Goal: Transaction & Acquisition: Purchase product/service

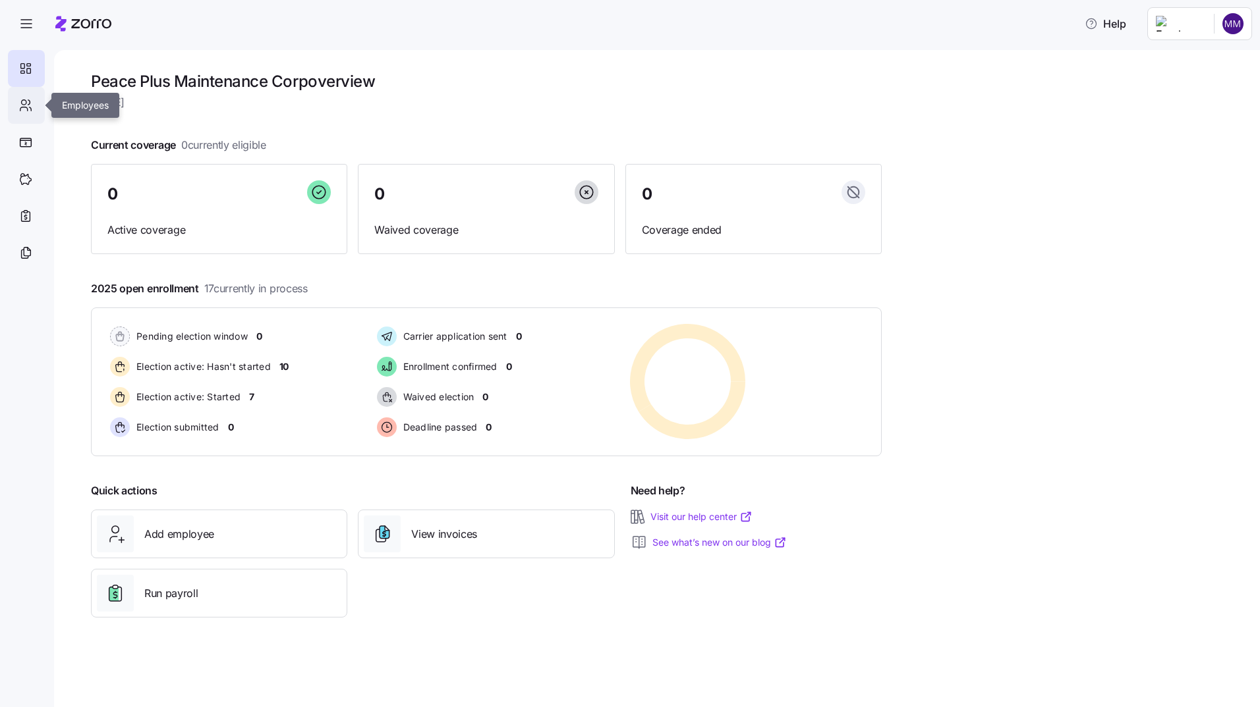
click at [26, 104] on icon at bounding box center [25, 105] width 14 height 16
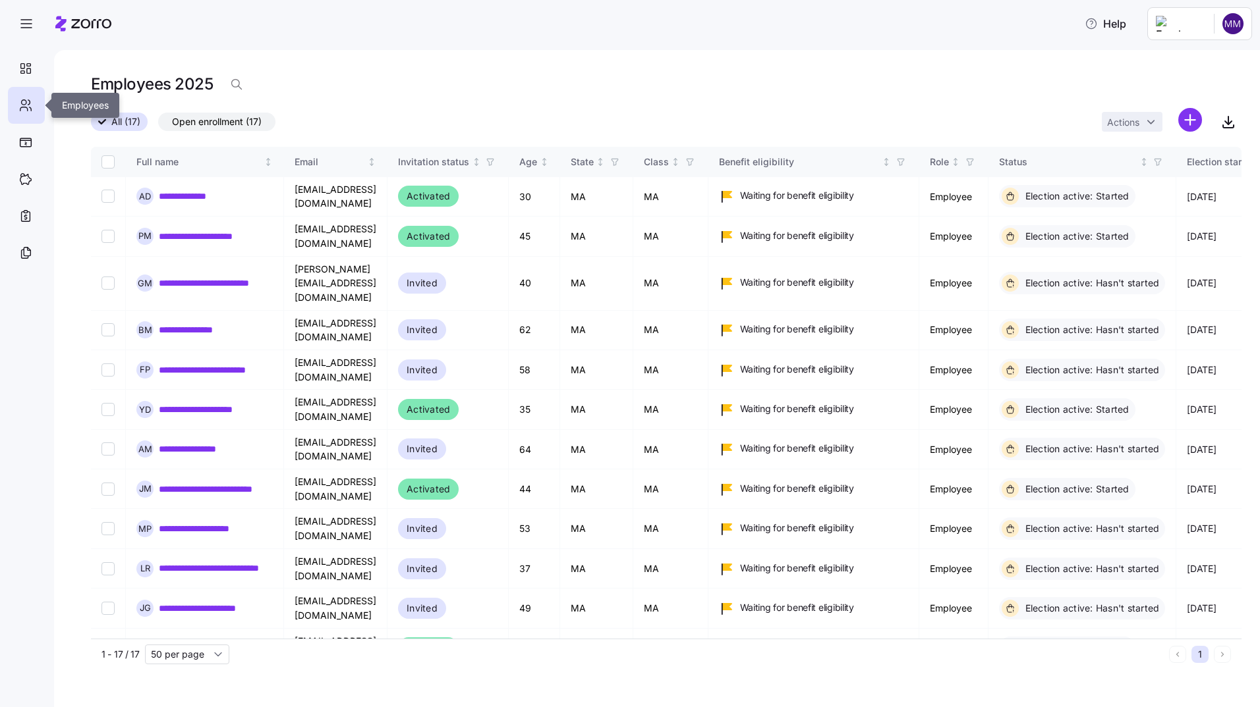
click at [24, 105] on icon at bounding box center [25, 105] width 14 height 16
click at [24, 24] on icon "button" at bounding box center [26, 24] width 16 height 16
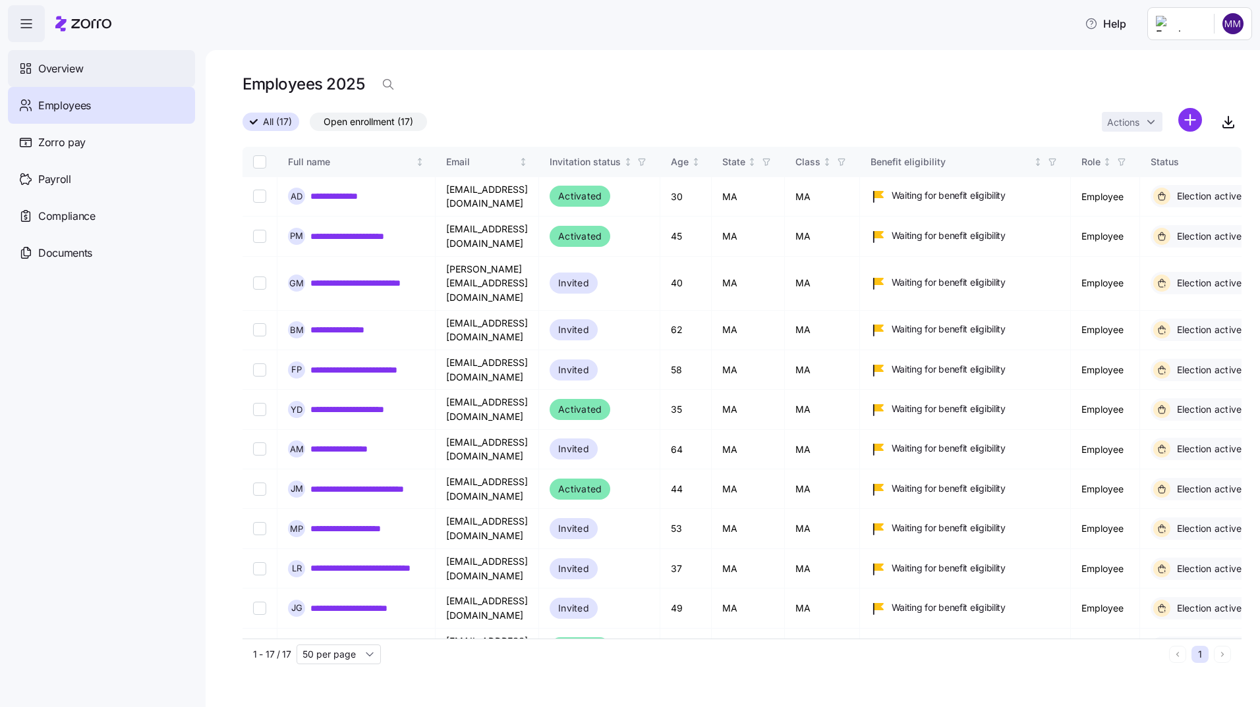
click at [60, 70] on span "Overview" at bounding box center [60, 69] width 45 height 16
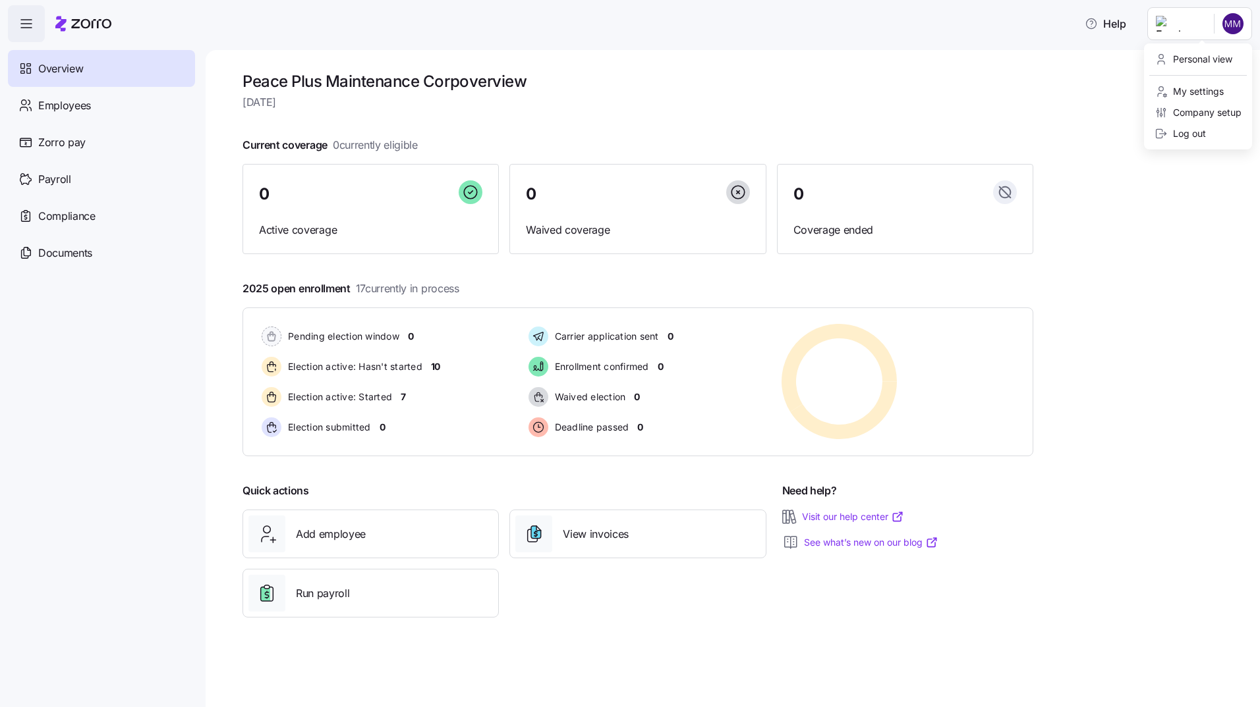
click at [1235, 23] on html "Help Overview Employees Zorro pay Payroll Compliance Documents Peace Plus Maint…" at bounding box center [630, 350] width 1260 height 700
click at [1211, 58] on div "Personal view" at bounding box center [1193, 59] width 78 height 14
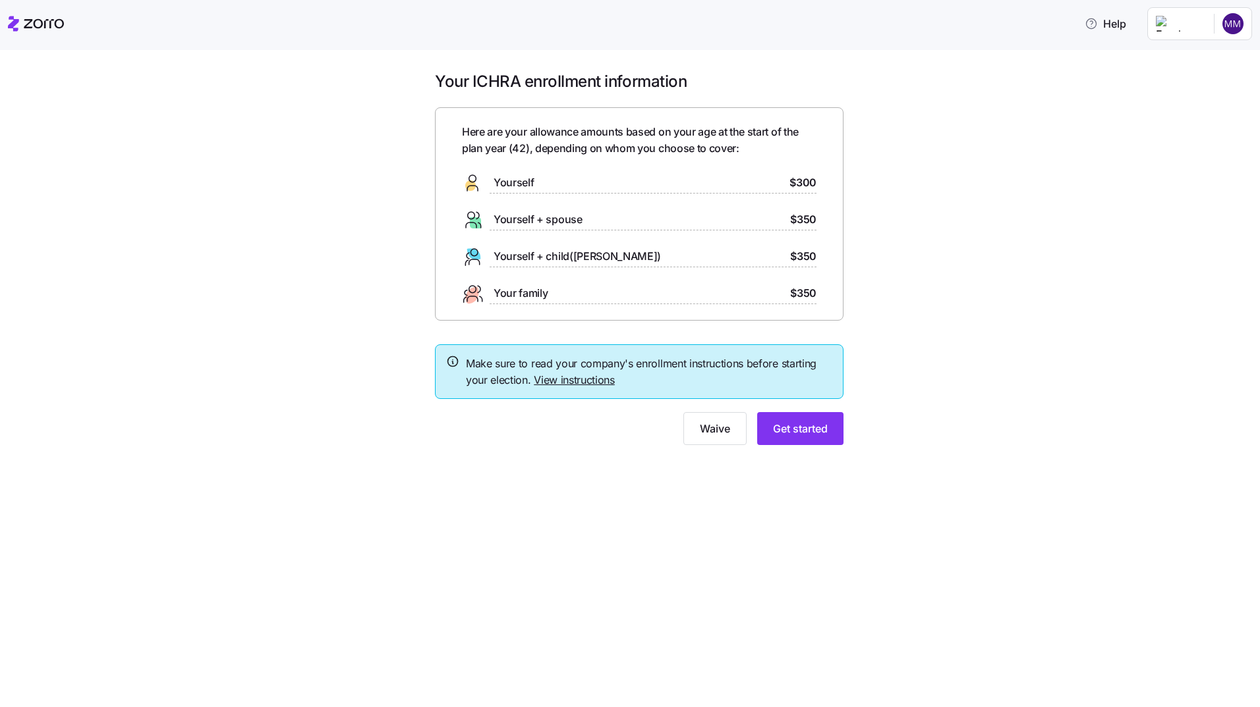
click at [531, 253] on span "Yourself + child([PERSON_NAME])" at bounding box center [576, 256] width 167 height 16
click at [812, 431] on span "Get started" at bounding box center [800, 429] width 55 height 16
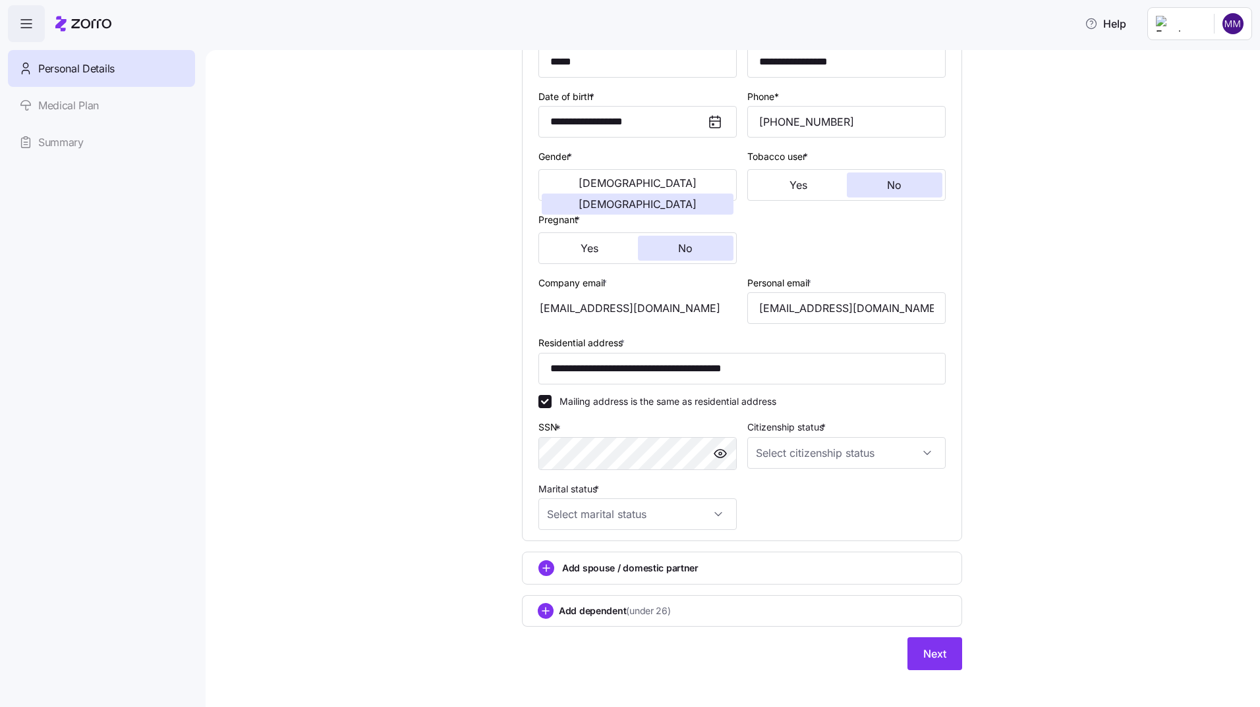
scroll to position [171, 0]
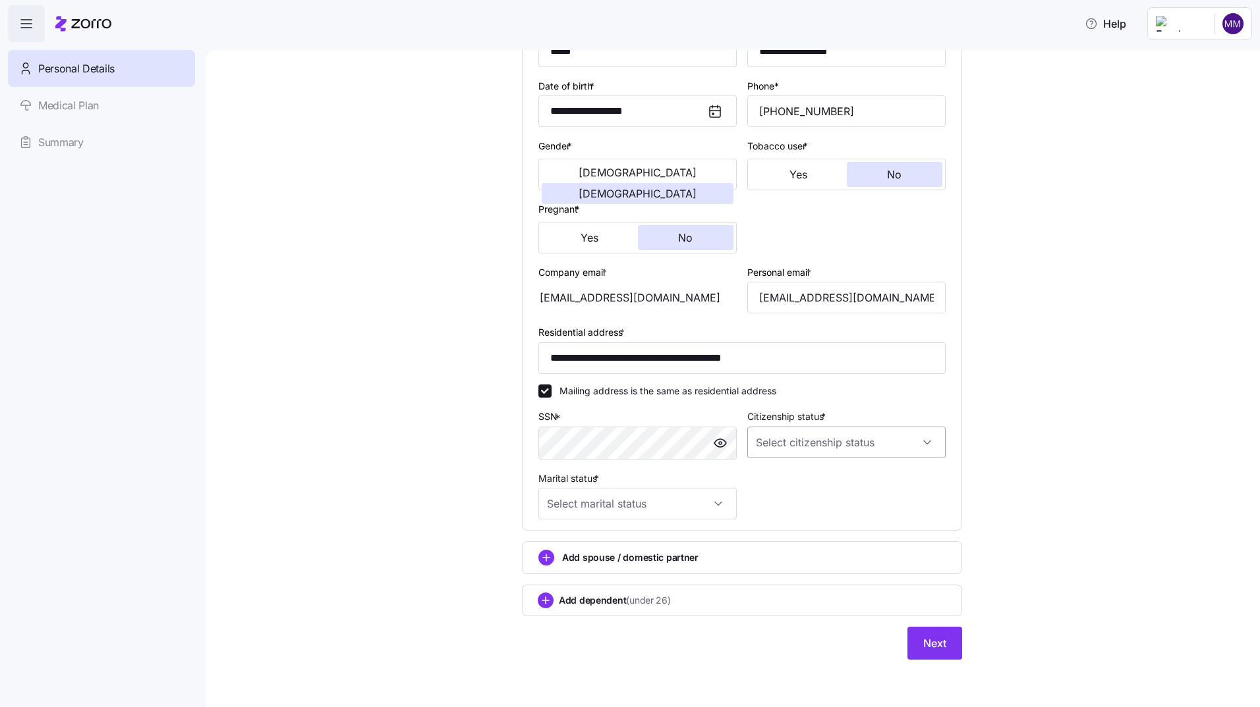
click at [924, 441] on input "Citizenship status *" at bounding box center [846, 443] width 198 height 32
click at [802, 511] on span "Resident alien" at bounding box center [788, 510] width 60 height 14
type input "Resident alien"
click at [713, 502] on input "Marital status *" at bounding box center [637, 504] width 198 height 32
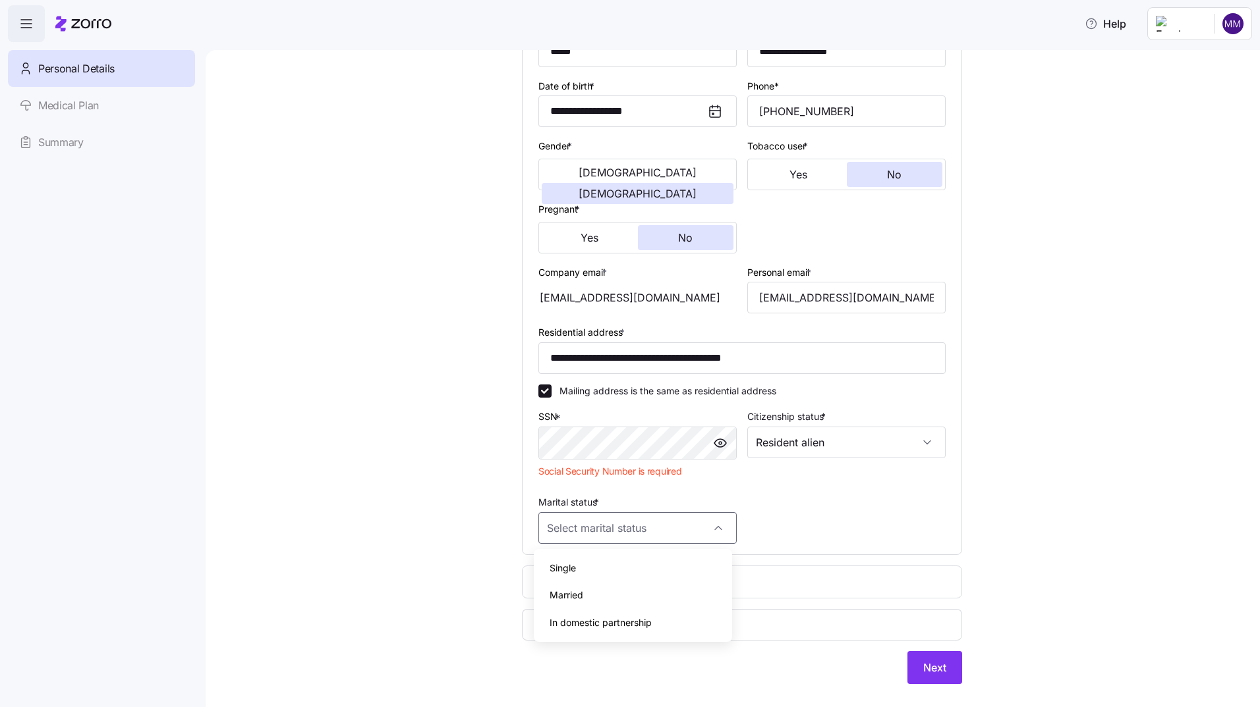
click at [574, 570] on span "Single" at bounding box center [562, 568] width 26 height 14
type input "Single"
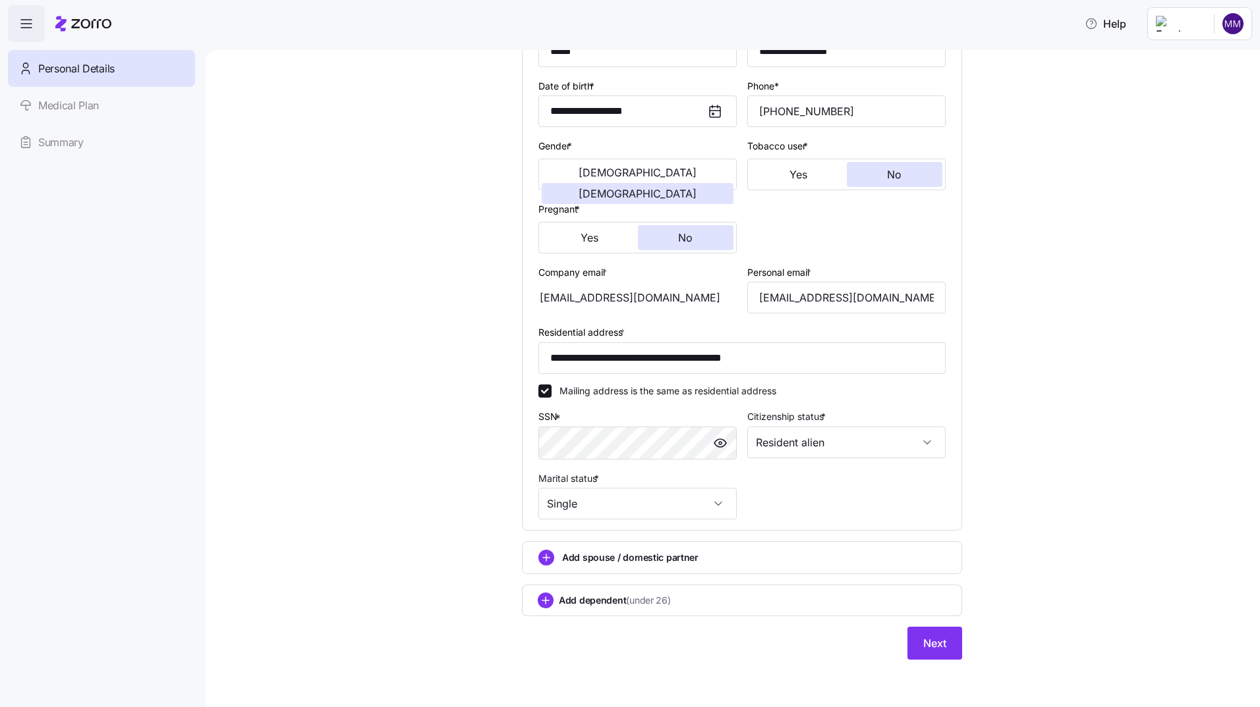
click at [700, 600] on div "Add dependent (under 26)" at bounding box center [742, 601] width 408 height 16
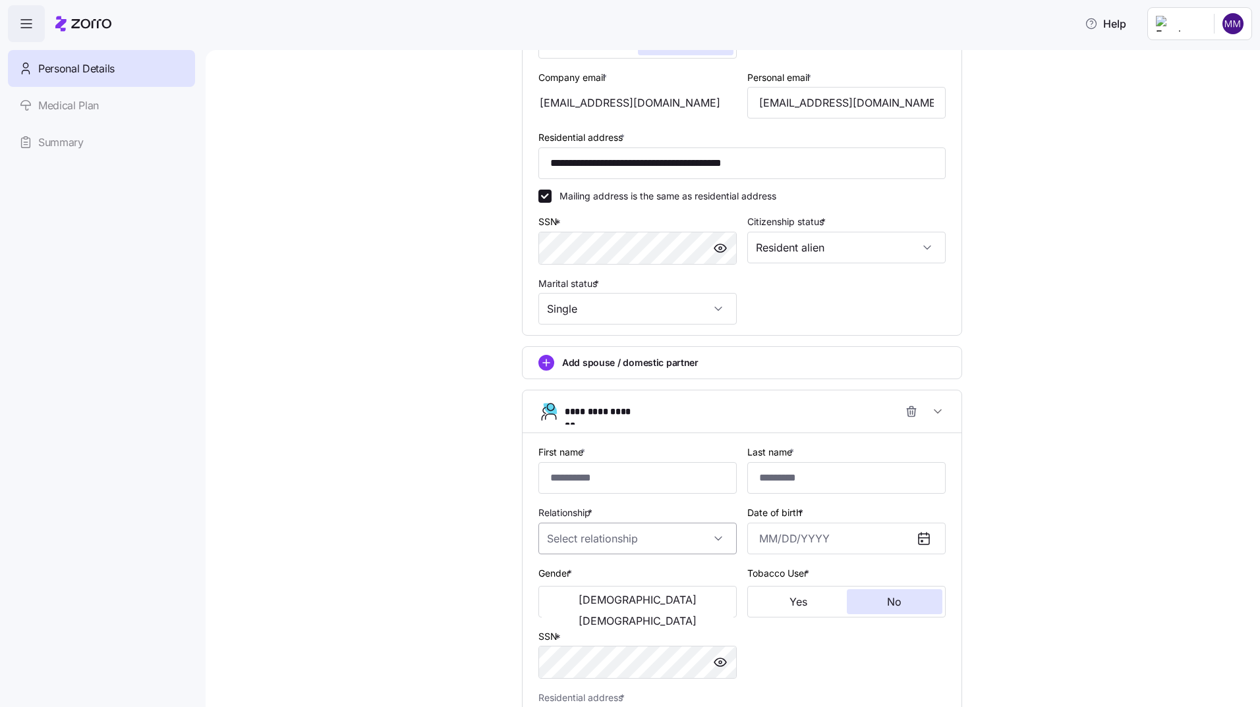
scroll to position [369, 0]
type input "**********"
click at [765, 474] on input "Last name *" at bounding box center [846, 476] width 198 height 32
type input "**********"
click at [709, 536] on input "Relationship *" at bounding box center [637, 536] width 198 height 32
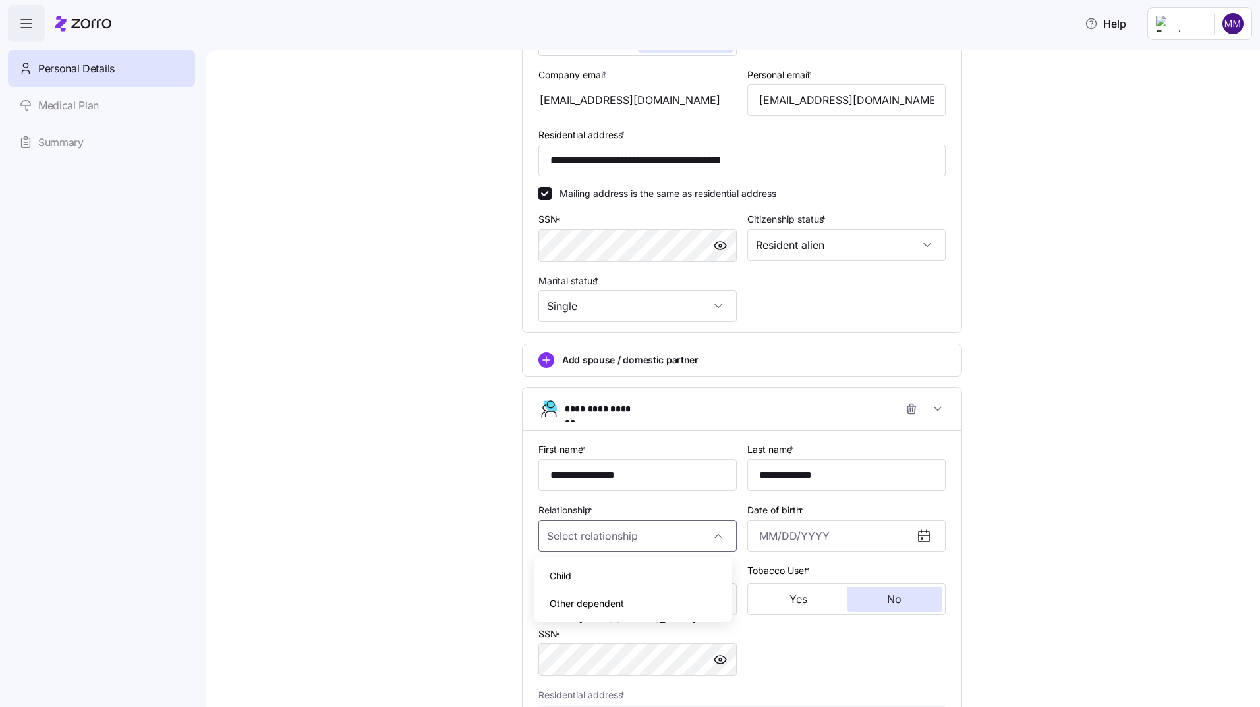
click at [573, 574] on div "Child" at bounding box center [633, 577] width 188 height 28
type input "Child"
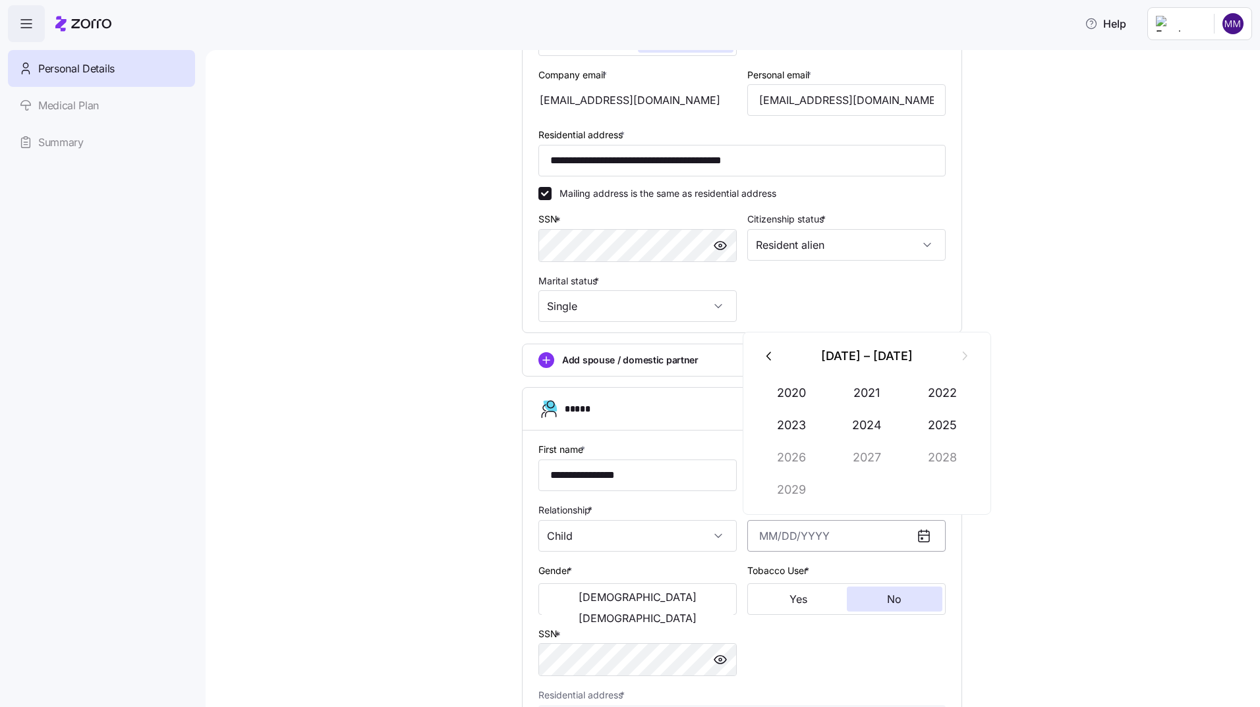
click at [758, 541] on input "Date of birth *" at bounding box center [846, 536] width 198 height 32
click at [764, 354] on icon "button" at bounding box center [769, 356] width 14 height 14
click at [878, 451] on button "2007" at bounding box center [866, 458] width 75 height 32
click at [869, 460] on button "Aug" at bounding box center [866, 458] width 75 height 32
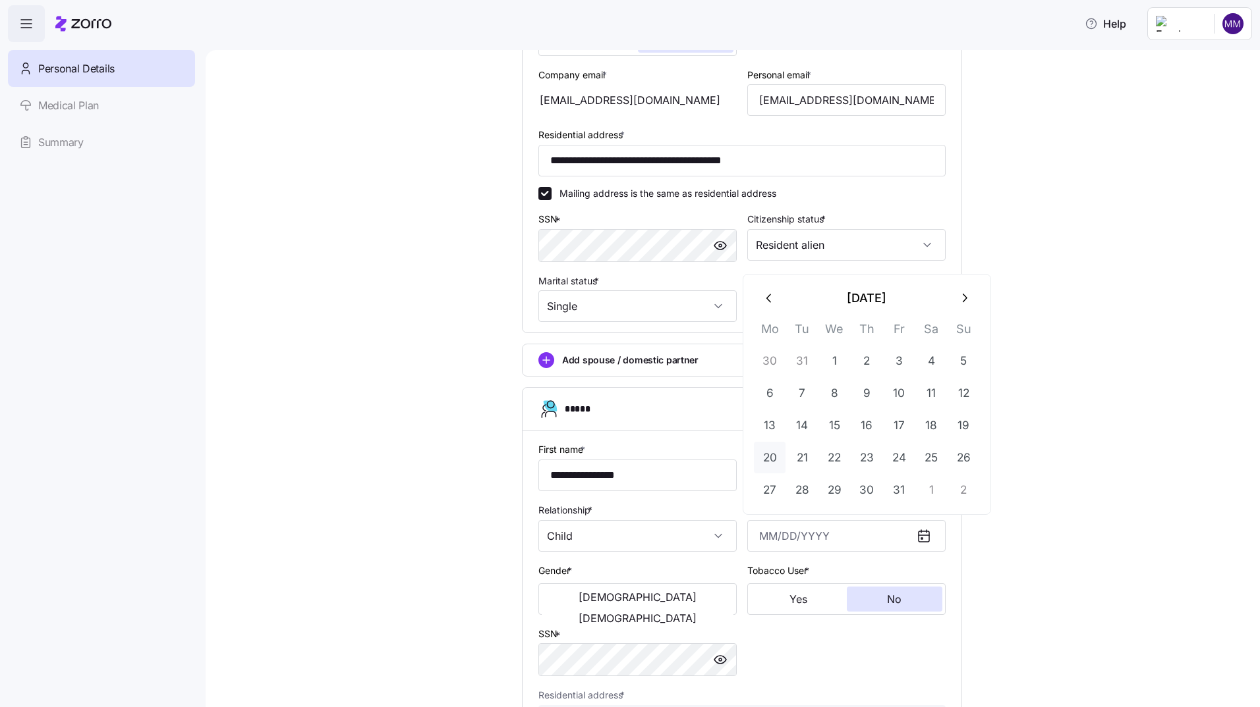
click at [771, 451] on button "20" at bounding box center [770, 458] width 32 height 32
type input "[DATE]"
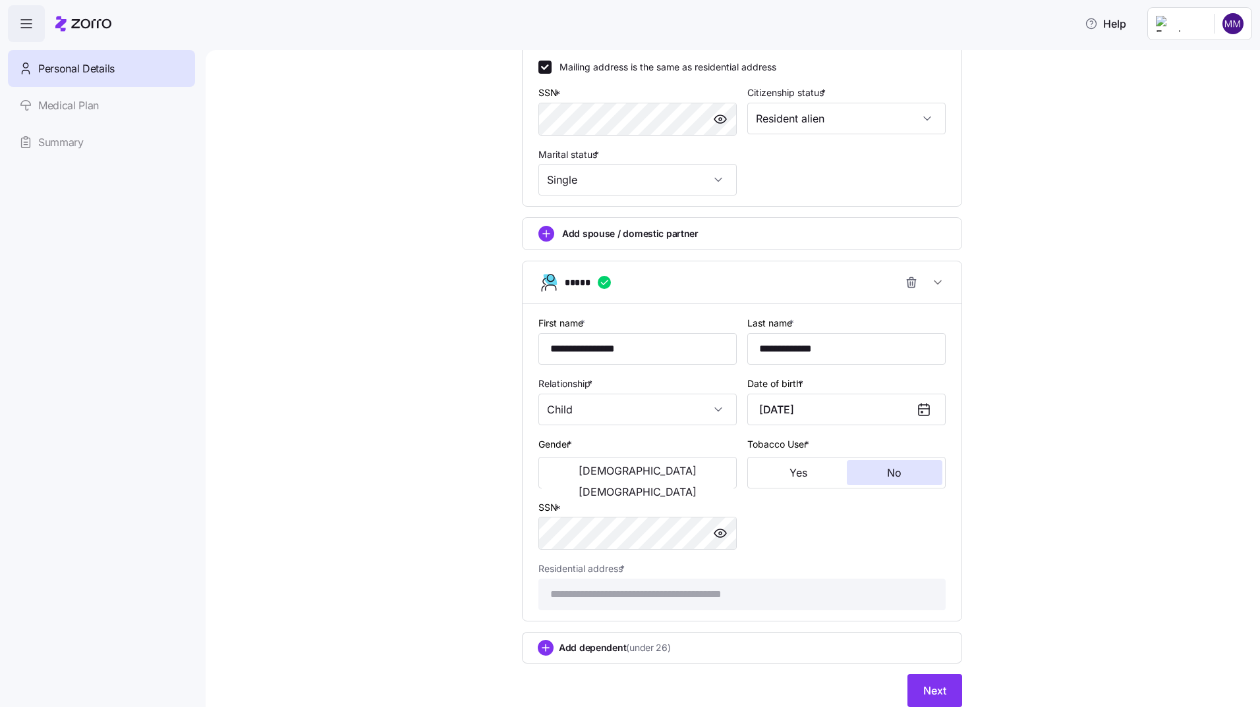
scroll to position [501, 0]
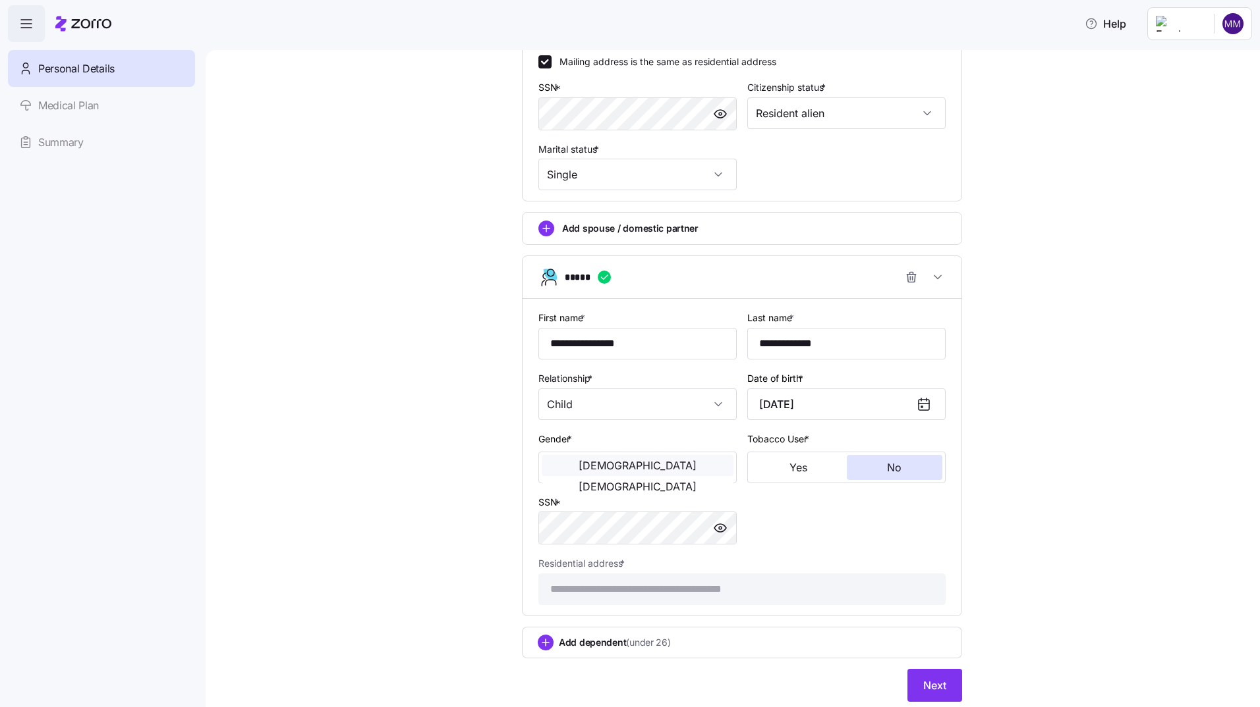
click at [581, 466] on span "[DEMOGRAPHIC_DATA]" at bounding box center [637, 465] width 118 height 11
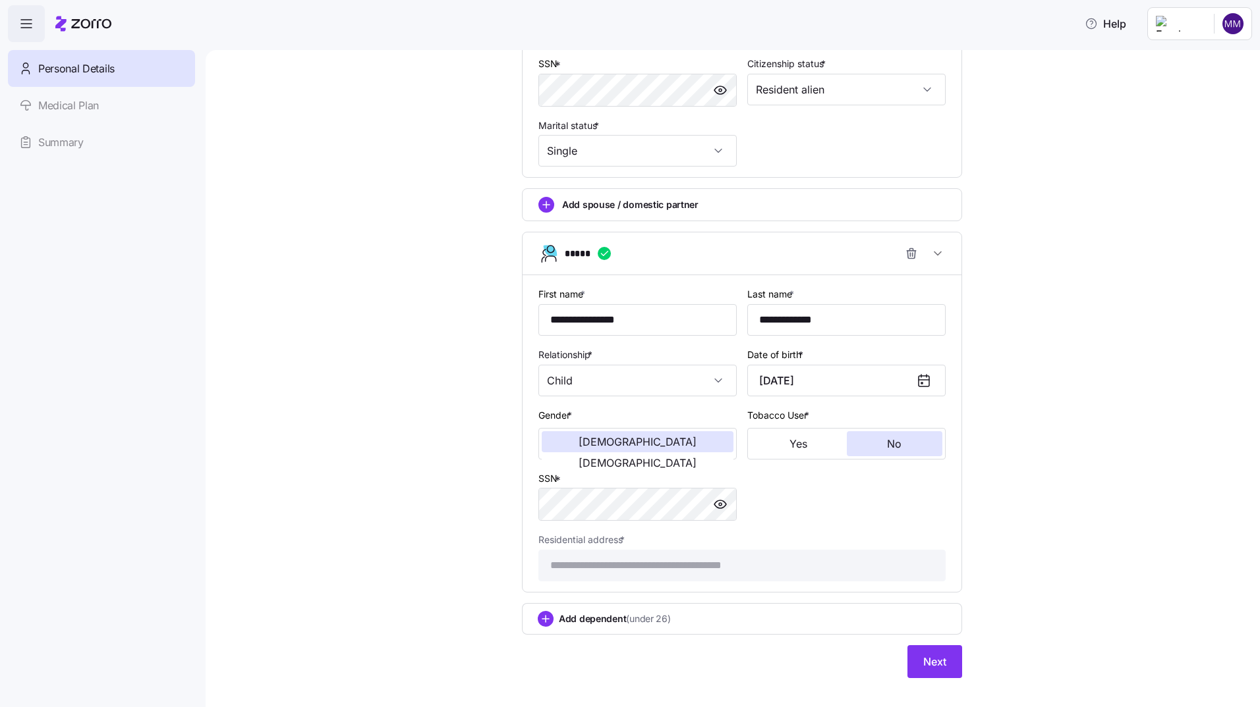
scroll to position [543, 0]
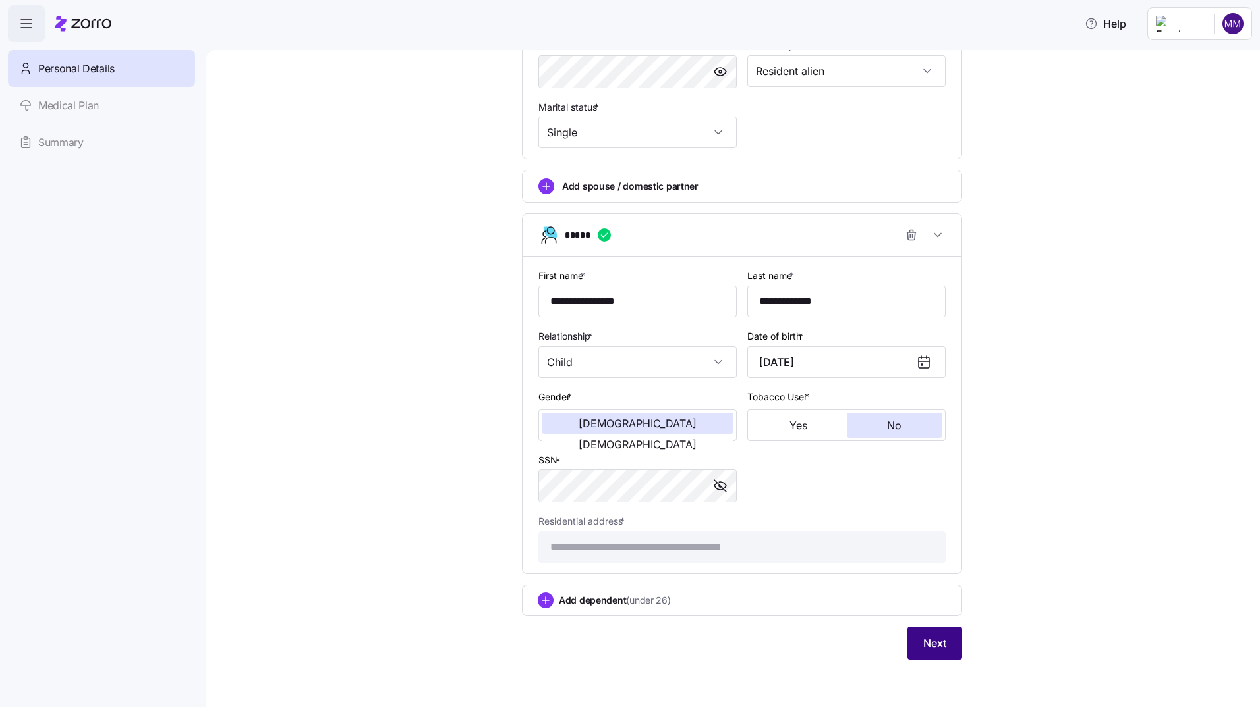
click at [928, 643] on span "Next" at bounding box center [934, 644] width 23 height 16
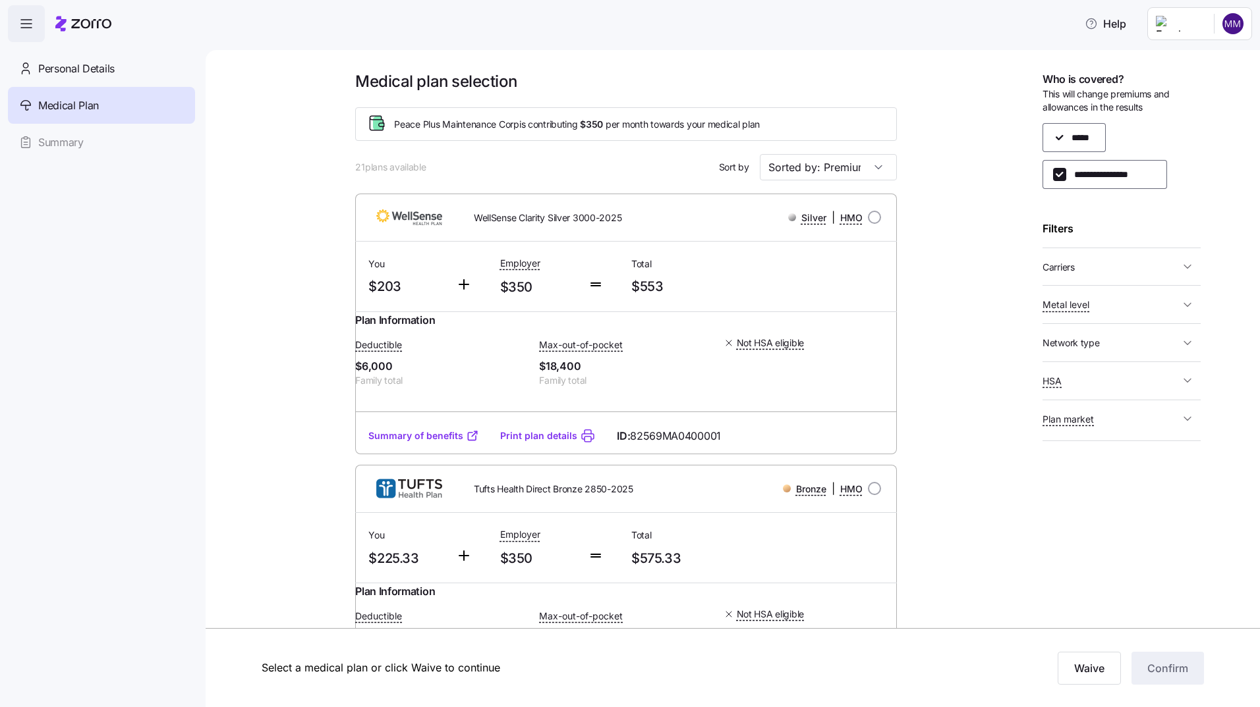
click at [1188, 264] on icon "button" at bounding box center [1186, 266] width 13 height 13
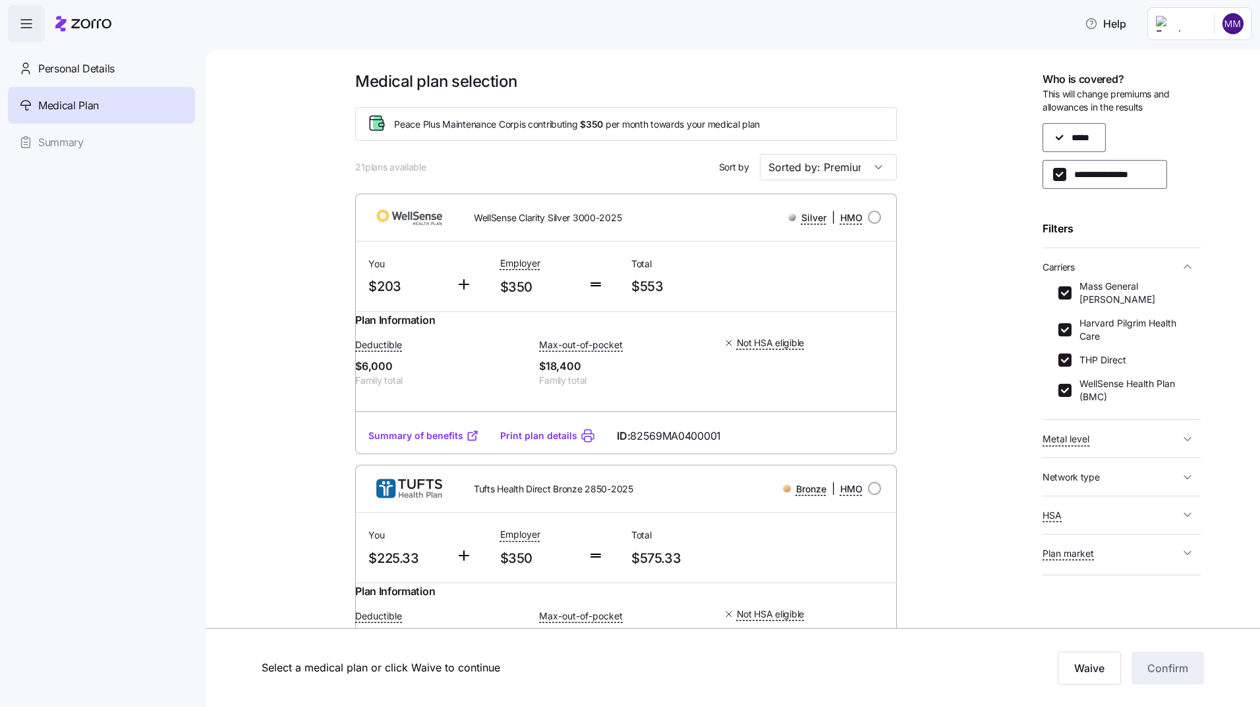
click at [1188, 264] on icon "button" at bounding box center [1186, 266] width 13 height 13
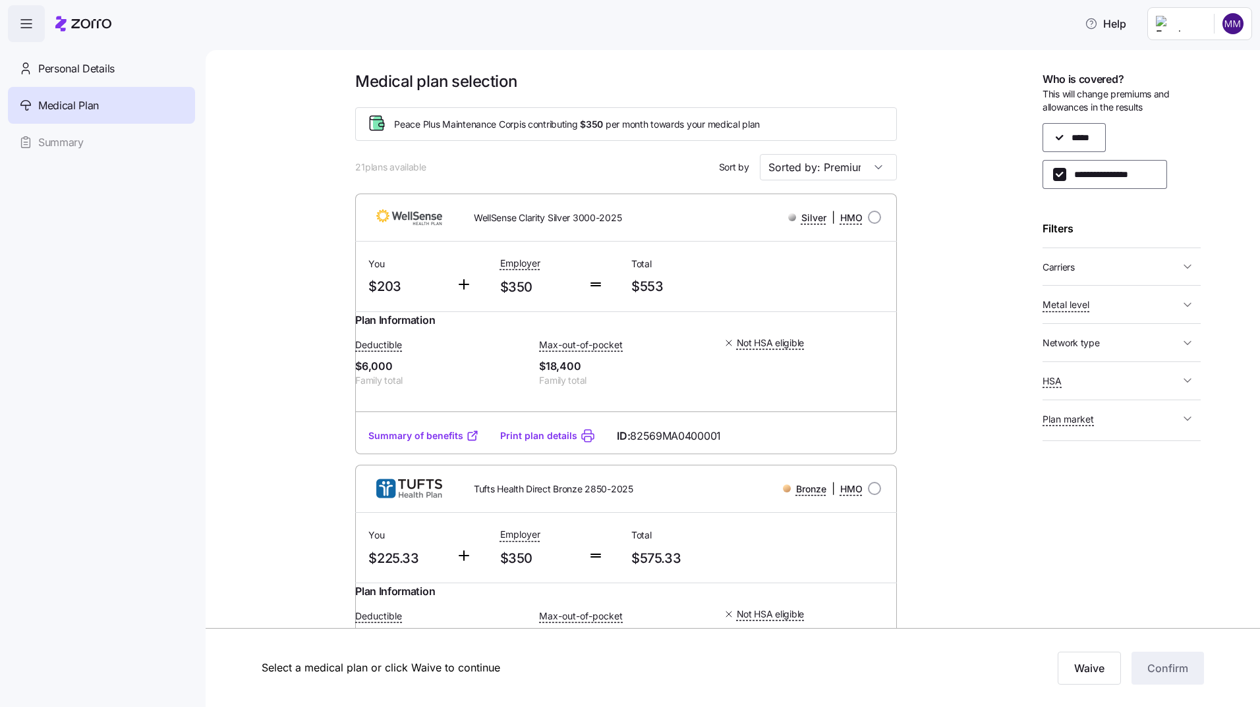
click at [1187, 304] on icon "button" at bounding box center [1186, 304] width 13 height 13
click at [1187, 304] on icon "button" at bounding box center [1187, 304] width 7 height 3
click at [1187, 341] on icon "button" at bounding box center [1186, 343] width 13 height 13
click at [1189, 341] on icon "button" at bounding box center [1186, 343] width 13 height 13
click at [1188, 380] on icon "button" at bounding box center [1186, 380] width 13 height 13
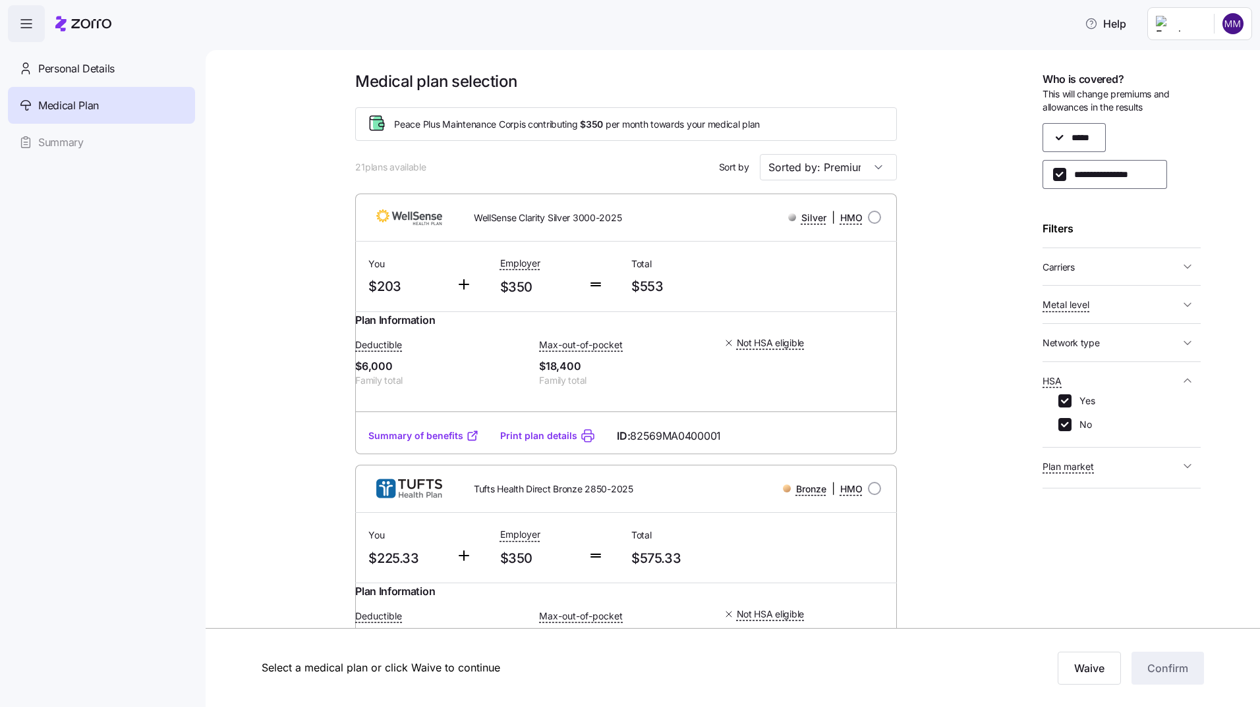
click at [1188, 380] on icon "button" at bounding box center [1187, 380] width 7 height 3
click at [1188, 418] on icon "button" at bounding box center [1186, 418] width 13 height 13
click at [1188, 418] on icon "button" at bounding box center [1187, 419] width 7 height 3
click at [431, 443] on link "Summary of benefits" at bounding box center [423, 436] width 111 height 13
click at [1059, 175] on input "**********" at bounding box center [1059, 174] width 13 height 13
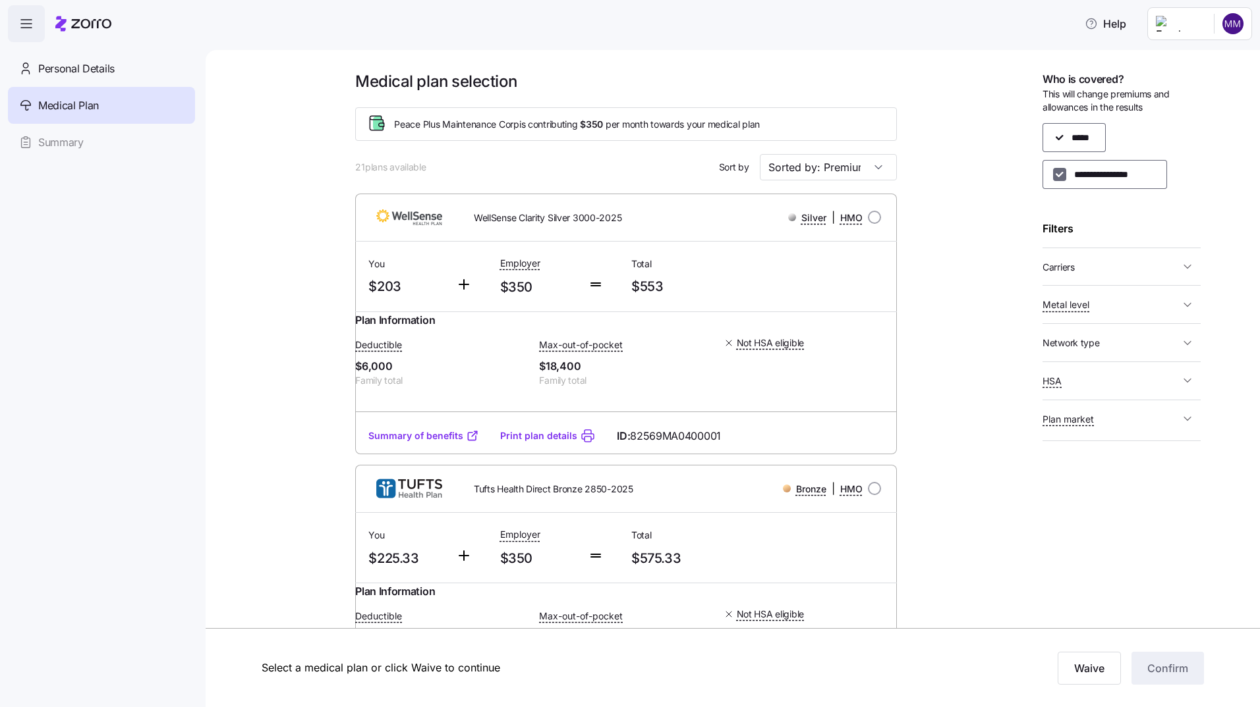
checkbox input "false"
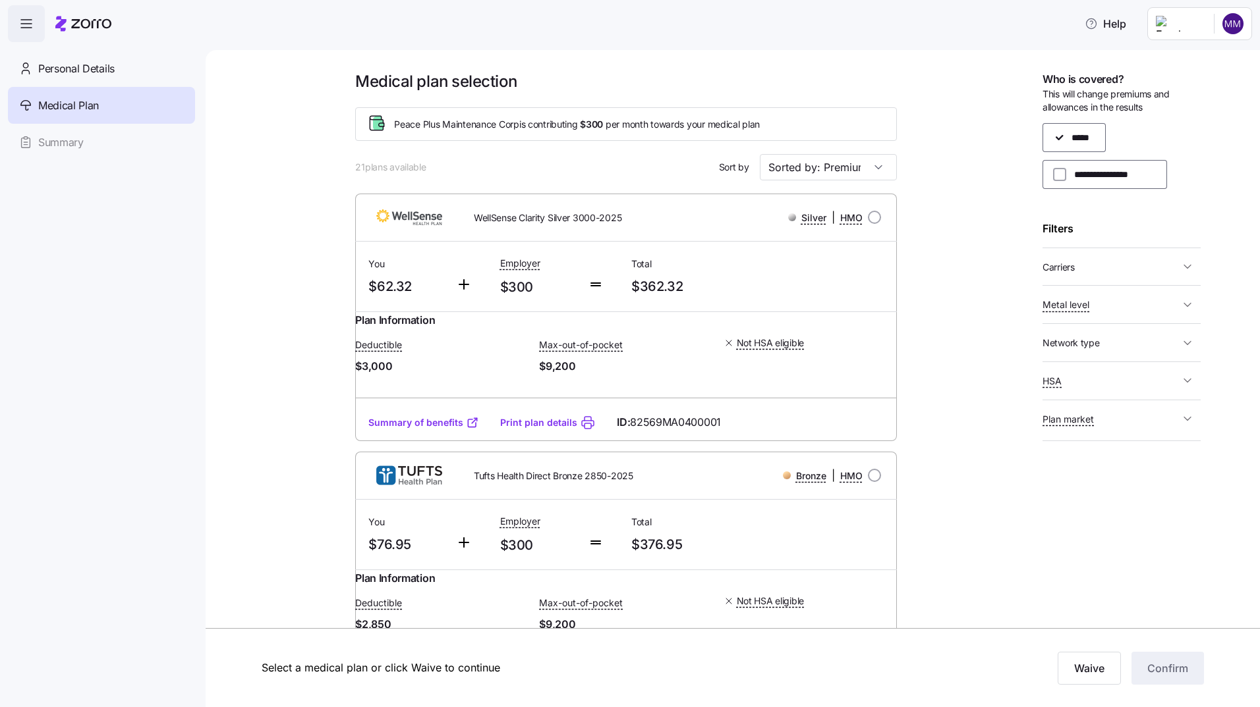
click at [413, 430] on link "Summary of benefits" at bounding box center [423, 422] width 111 height 13
click at [88, 69] on span "Personal Details" at bounding box center [76, 69] width 76 height 16
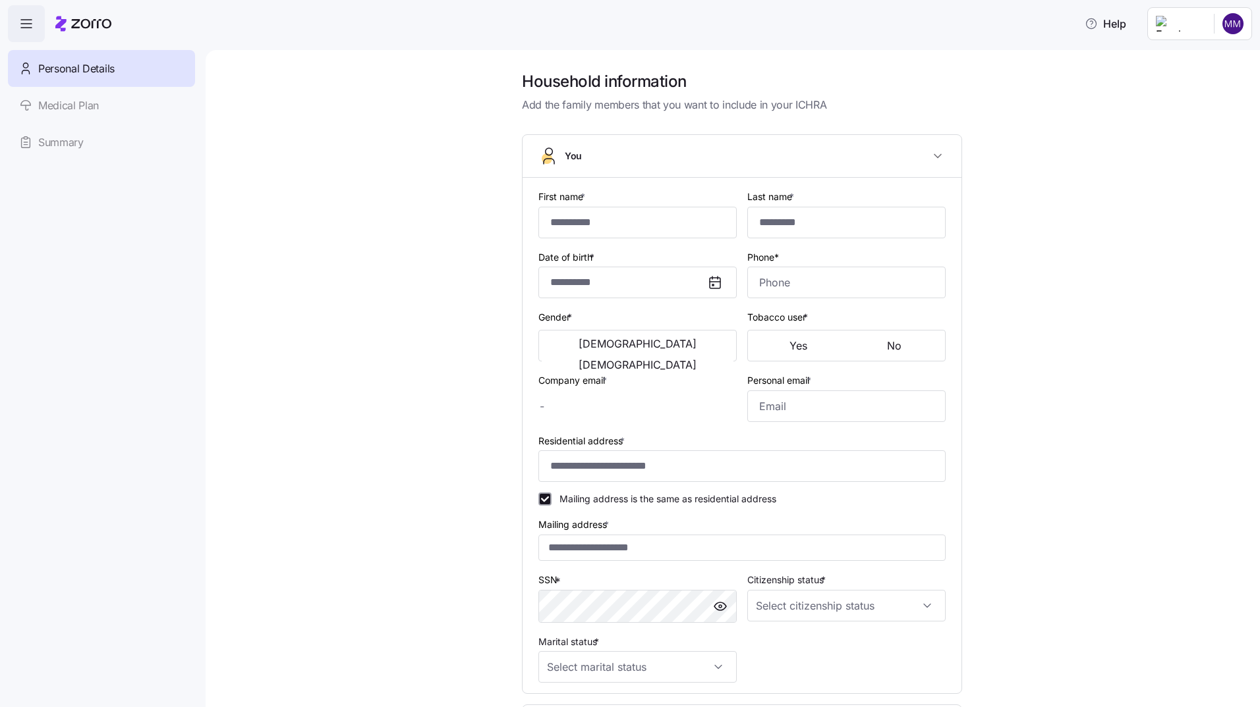
type input "*****"
type input "**********"
type input "[EMAIL_ADDRESS][DOMAIN_NAME]"
type input "**********"
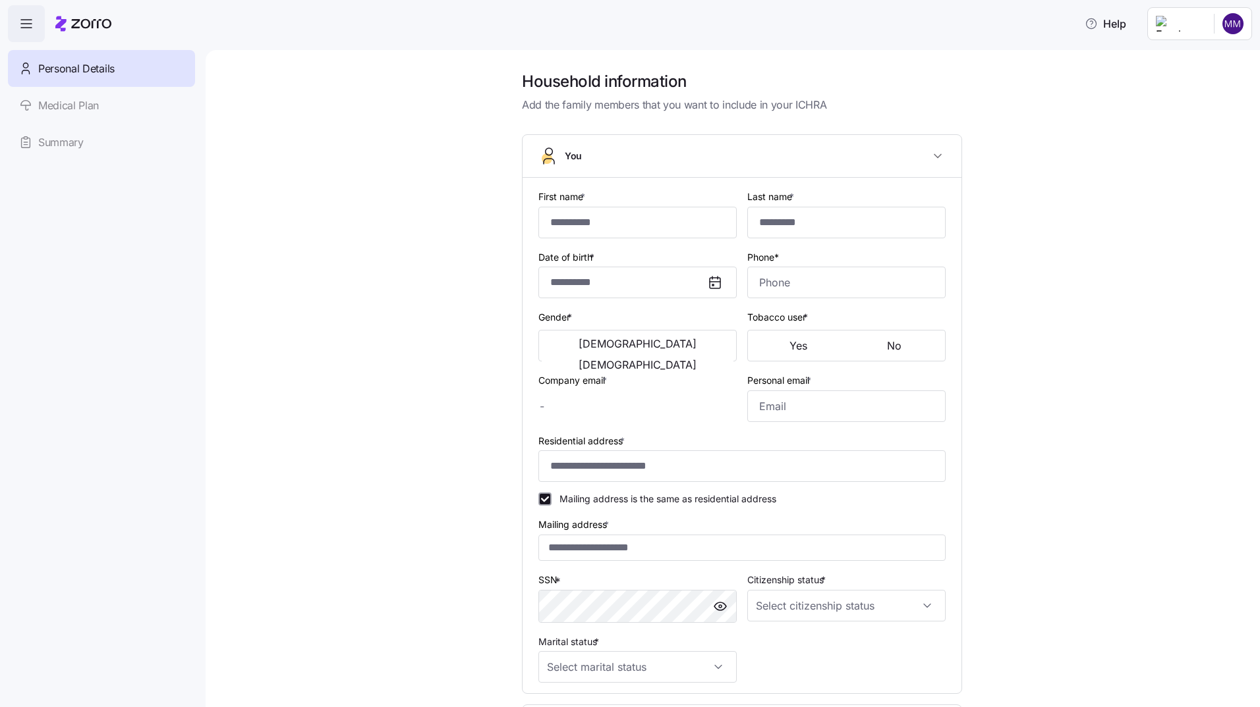
checkbox input "true"
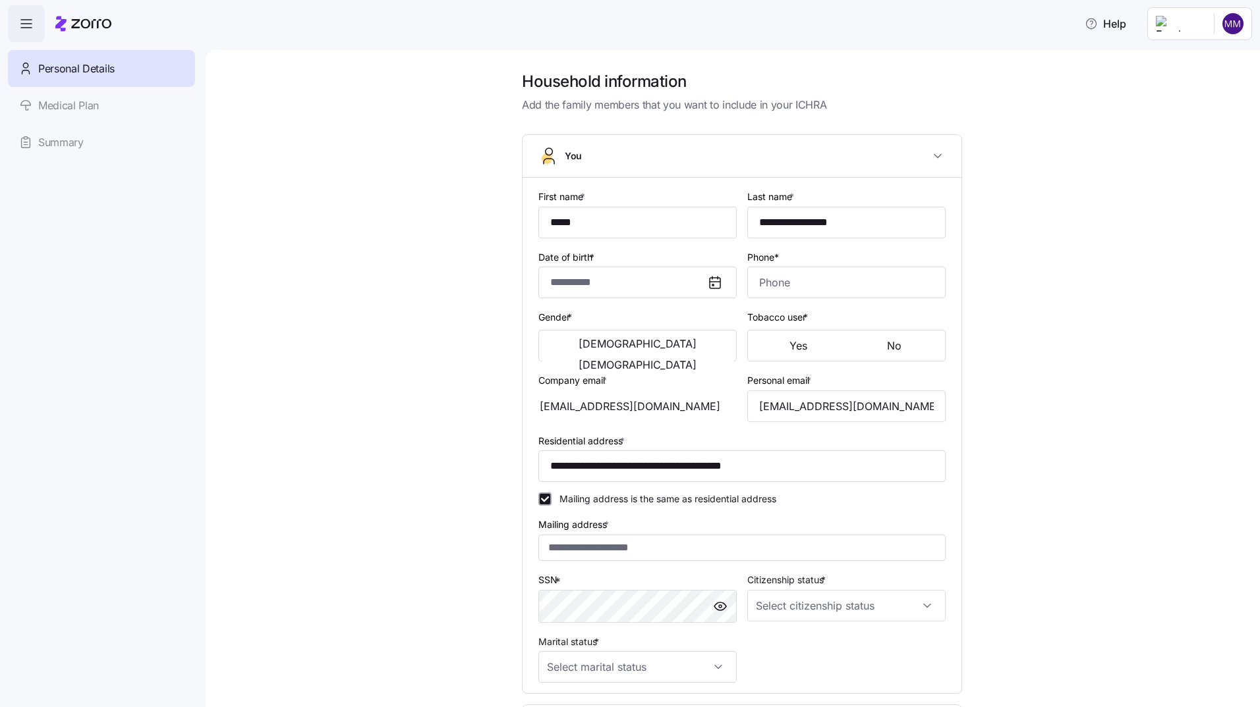
type input "**********"
type input "[PHONE_NUMBER]"
type input "Resident alien"
type input "Single"
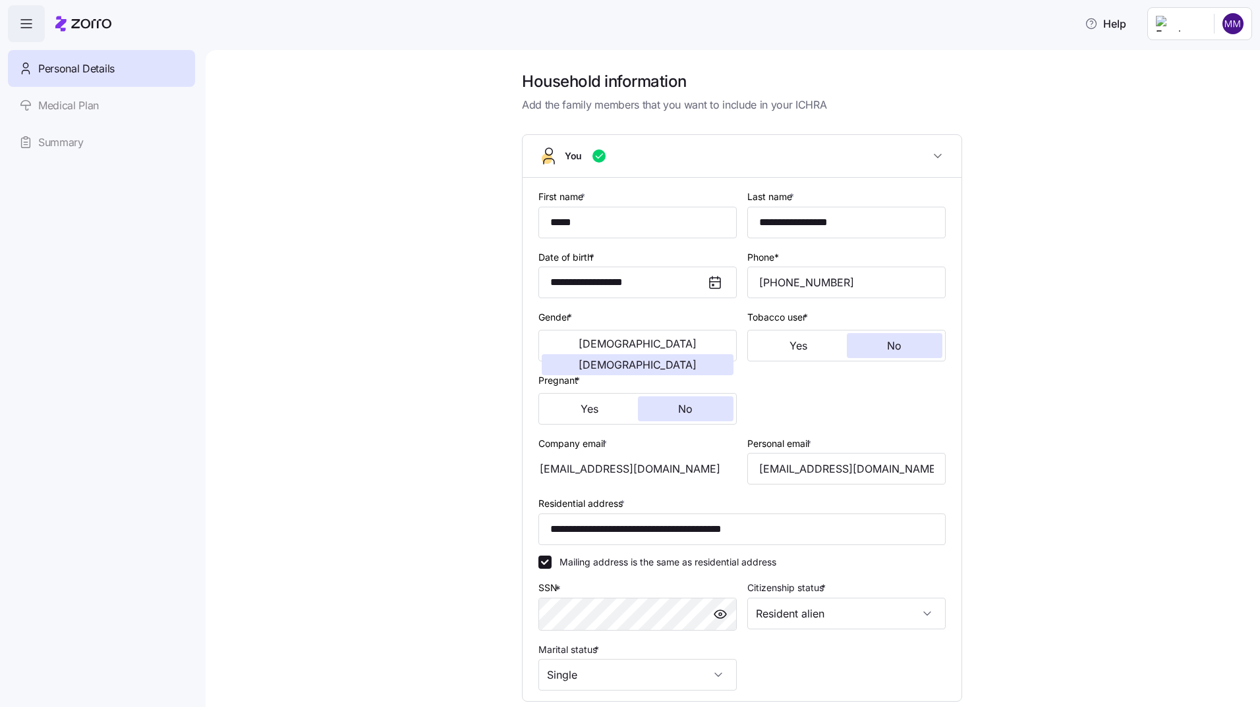
click at [70, 105] on link "Medical Plan" at bounding box center [101, 105] width 187 height 37
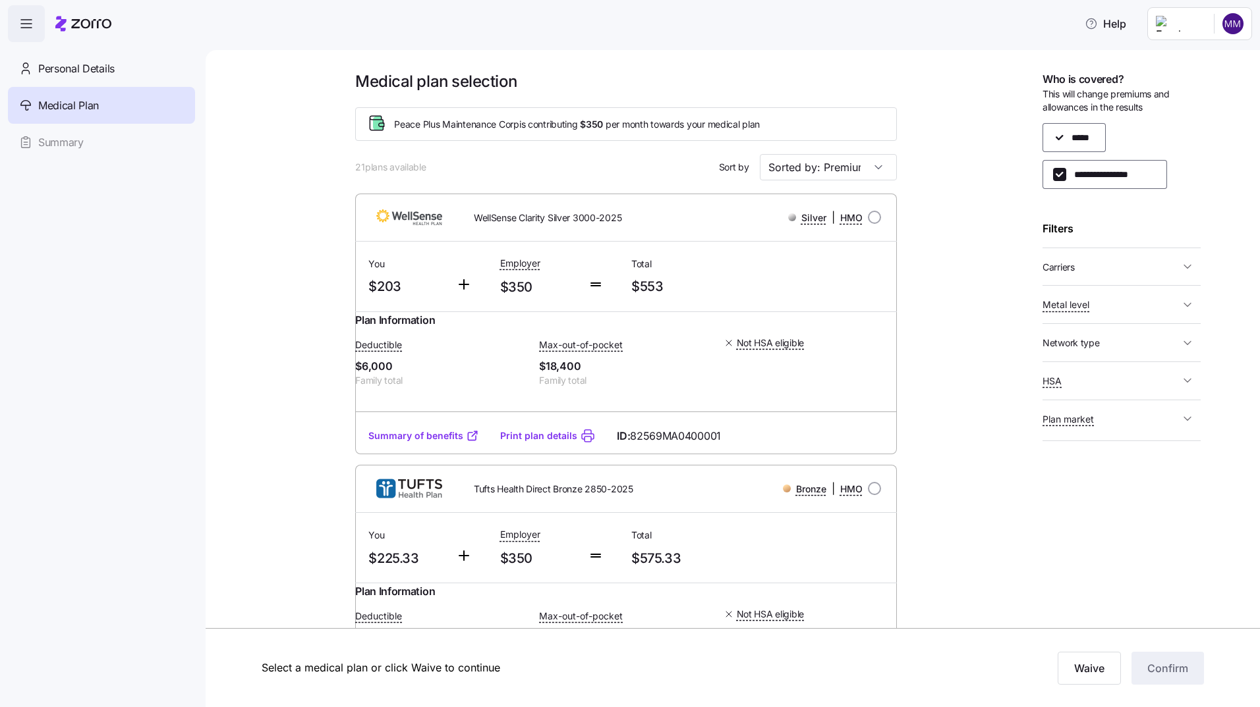
click at [1233, 20] on html "Help Personal Details Medical Plan Summary Medical plan selection Peace Plus Ma…" at bounding box center [630, 350] width 1260 height 700
click at [1191, 135] on div "Log out" at bounding box center [1179, 133] width 51 height 14
